Goal: Transaction & Acquisition: Purchase product/service

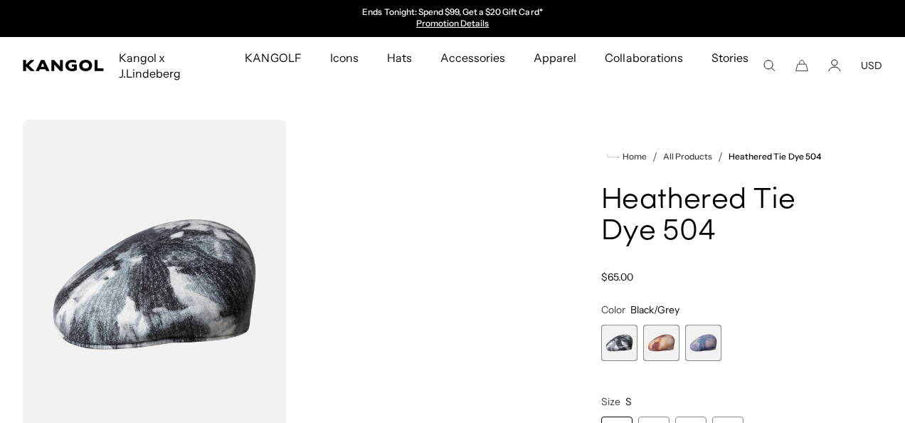
drag, startPoint x: 901, startPoint y: 75, endPoint x: 662, endPoint y: 334, distance: 352.4
click at [662, 334] on img "POPUP Form" at bounding box center [590, 252] width 277 height 415
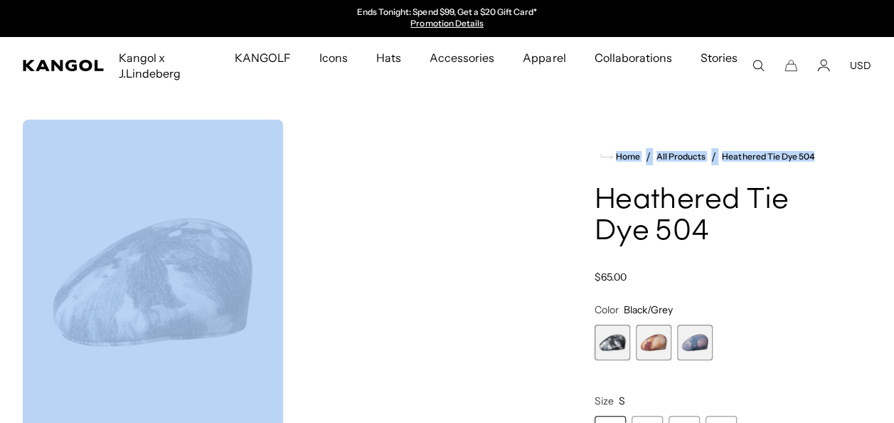
click at [659, 337] on span "2 of 3" at bounding box center [654, 342] width 36 height 36
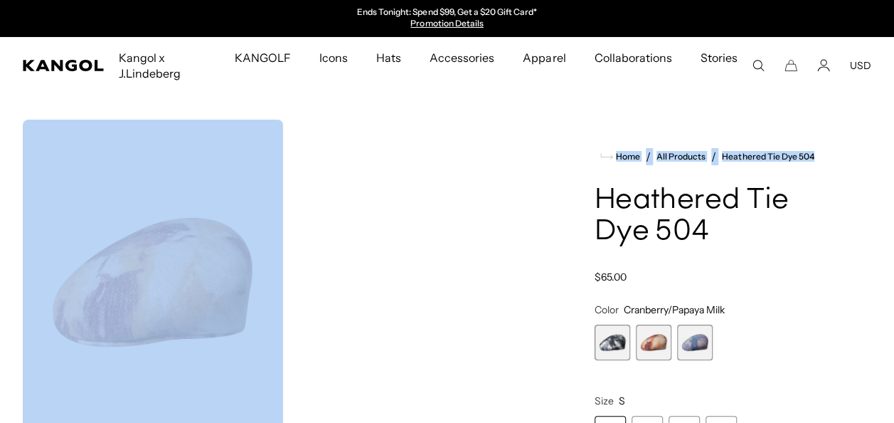
click at [681, 341] on span "3 of 3" at bounding box center [695, 342] width 36 height 36
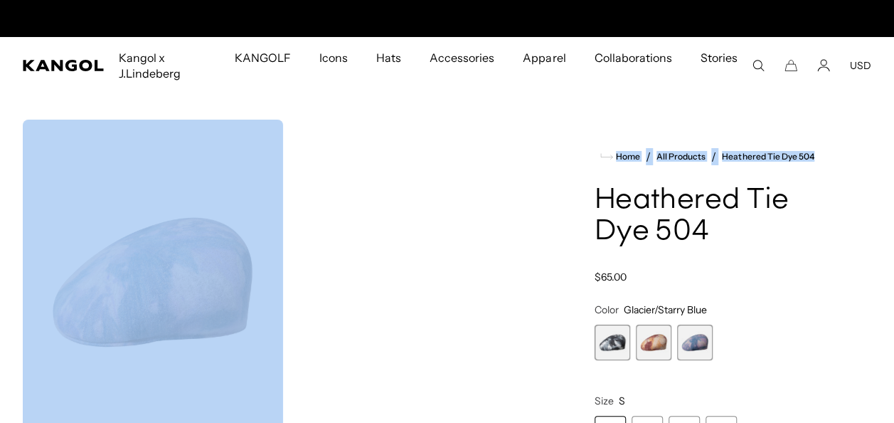
scroll to position [0, 293]
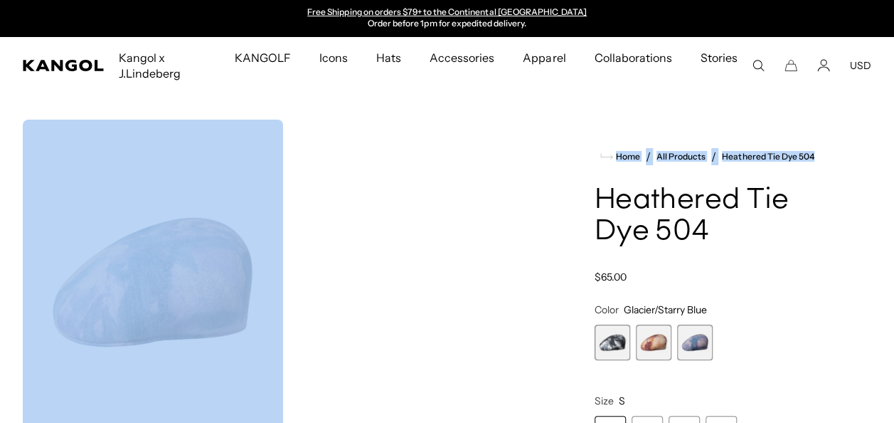
click at [609, 348] on span "1 of 3" at bounding box center [613, 342] width 36 height 36
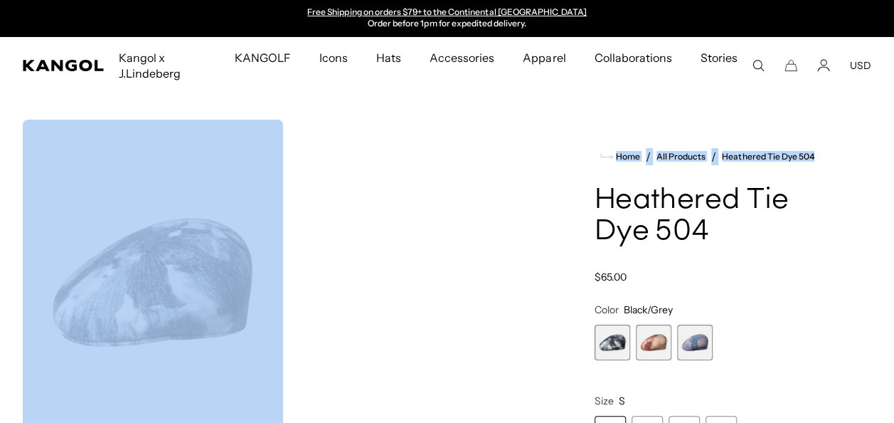
click at [686, 340] on span "3 of 3" at bounding box center [695, 342] width 36 height 36
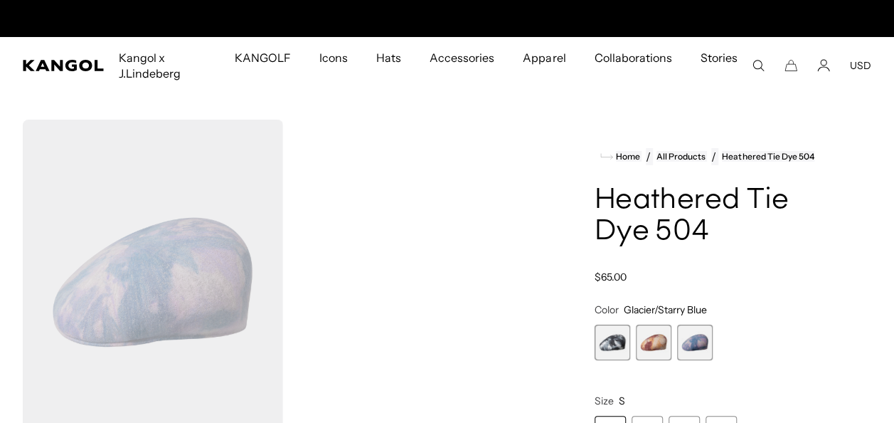
scroll to position [0, 293]
